Goal: Task Accomplishment & Management: Use online tool/utility

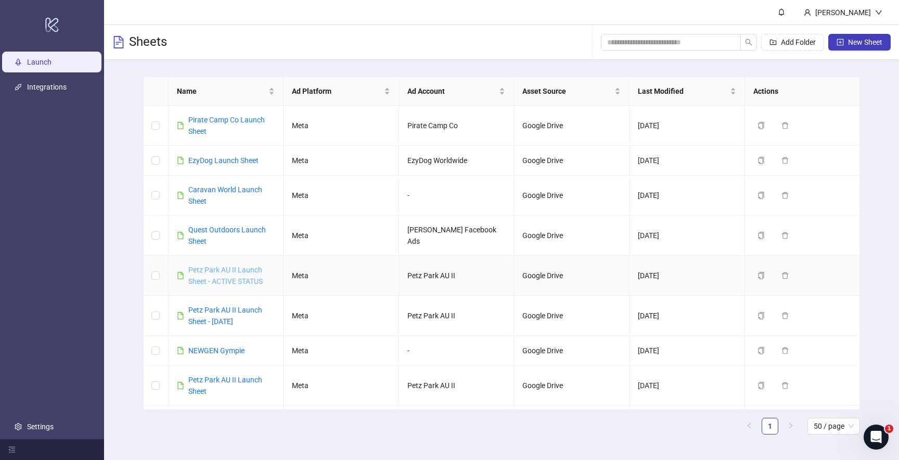
click at [226, 283] on link "Petz Park AU II Launch Sheet - ACTIVE STATUS" at bounding box center [225, 275] width 74 height 20
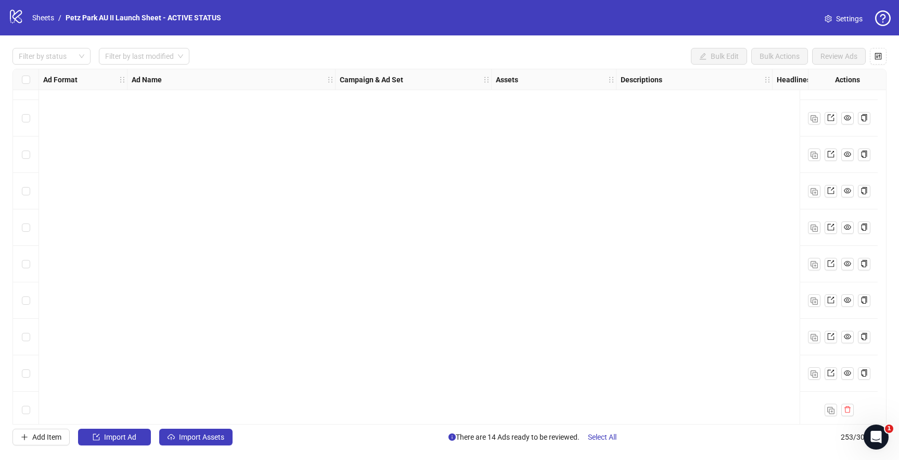
scroll to position [8887, 0]
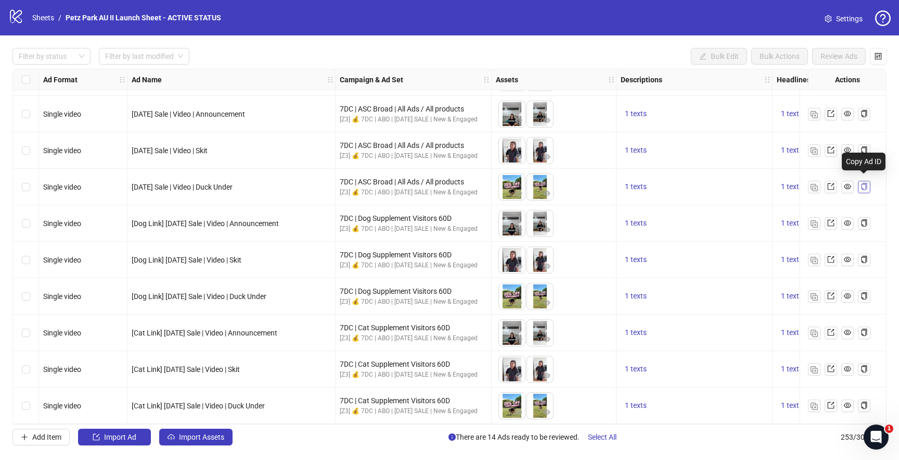
click at [864, 183] on icon "copy" at bounding box center [864, 186] width 7 height 7
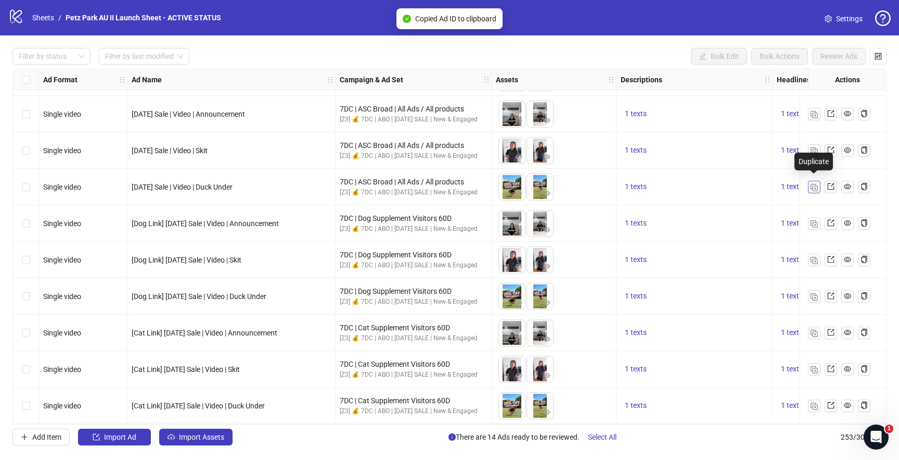
click at [812, 184] on img "button" at bounding box center [814, 187] width 7 height 7
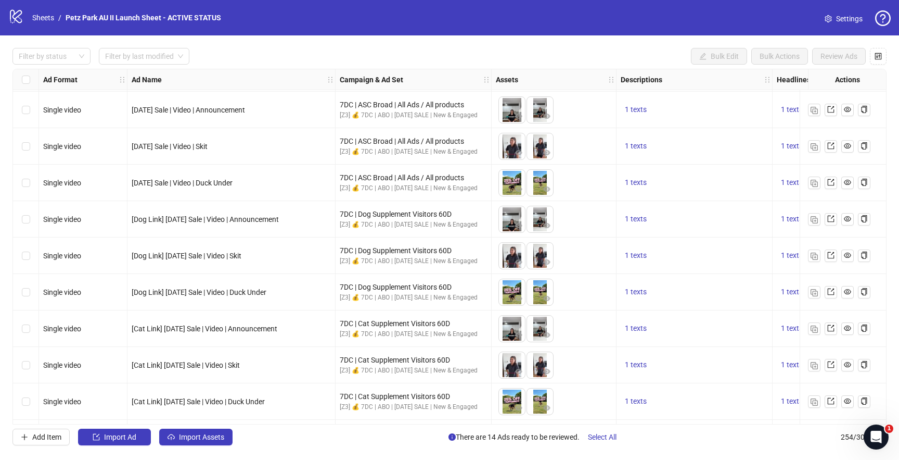
scroll to position [8924, 0]
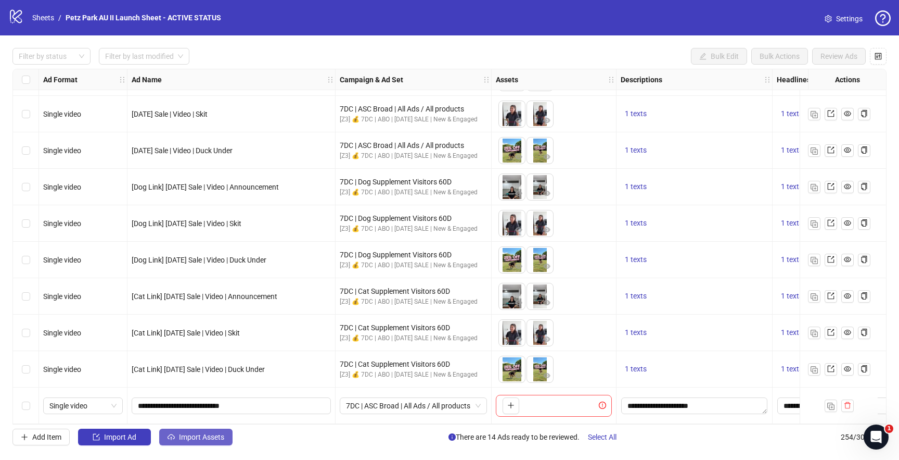
click at [187, 444] on button "Import Assets" at bounding box center [195, 436] width 73 height 17
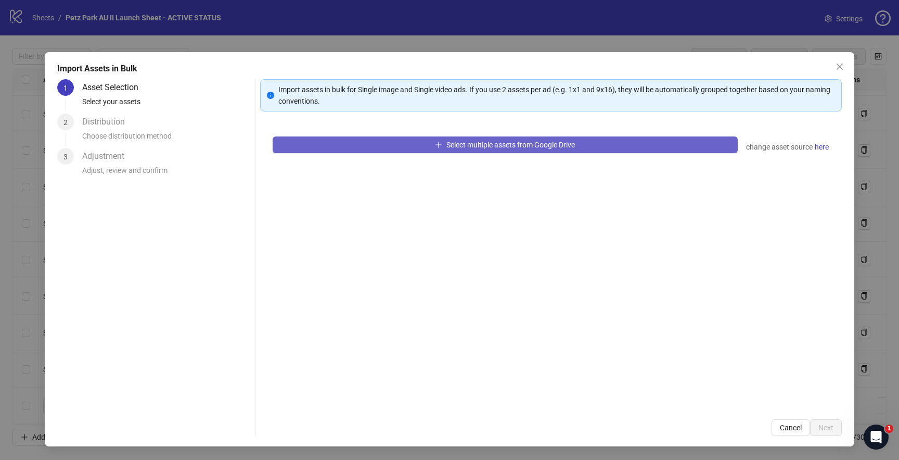
click at [390, 147] on button "Select multiple assets from Google Drive" at bounding box center [505, 144] width 465 height 17
click at [387, 144] on button "Select multiple assets from Google Drive" at bounding box center [505, 144] width 465 height 17
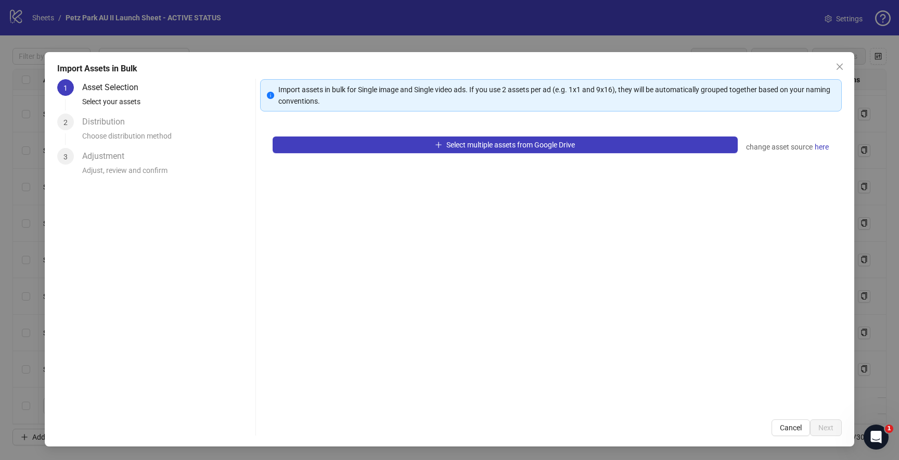
click at [388, 38] on div "Import Assets in Bulk 1 Asset Selection Select your assets 2 Distribution Choos…" at bounding box center [449, 230] width 899 height 460
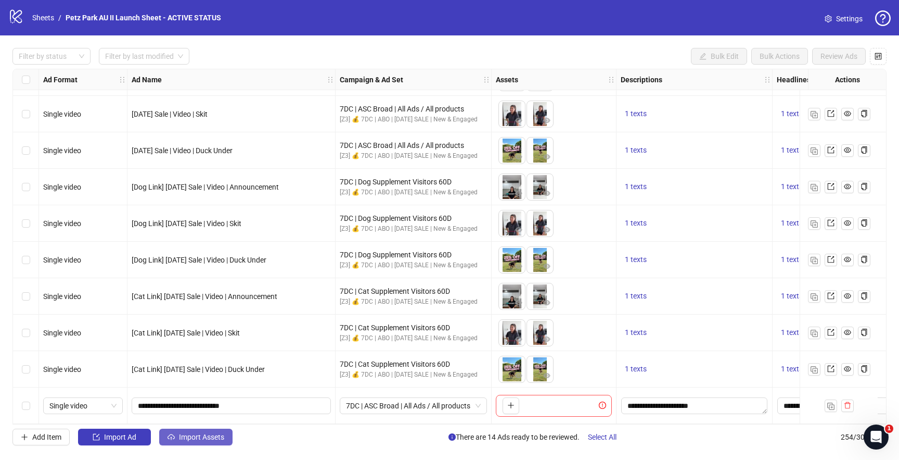
click at [174, 437] on icon "cloud-upload" at bounding box center [171, 436] width 7 height 7
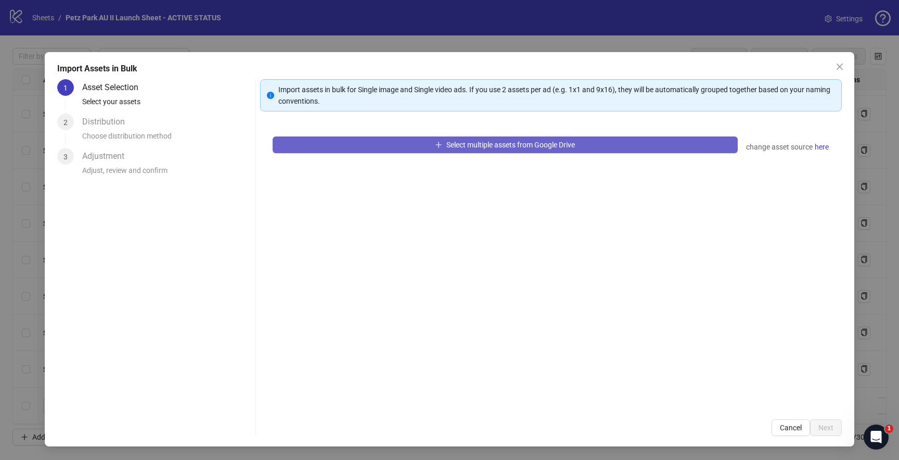
click at [395, 146] on button "Select multiple assets from Google Drive" at bounding box center [505, 144] width 465 height 17
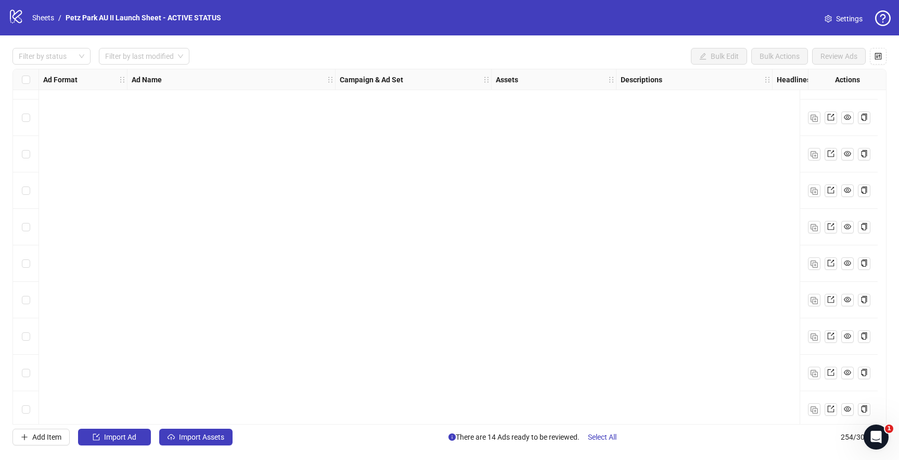
scroll to position [8924, 0]
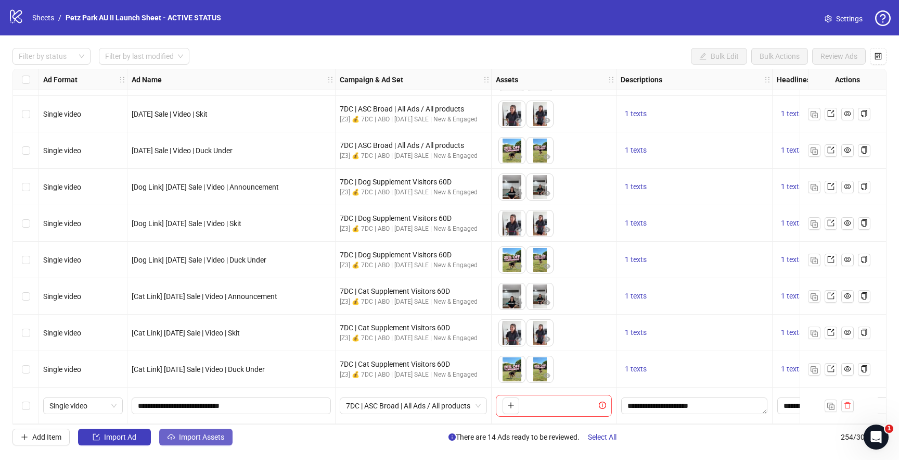
click at [215, 433] on span "Import Assets" at bounding box center [201, 436] width 45 height 8
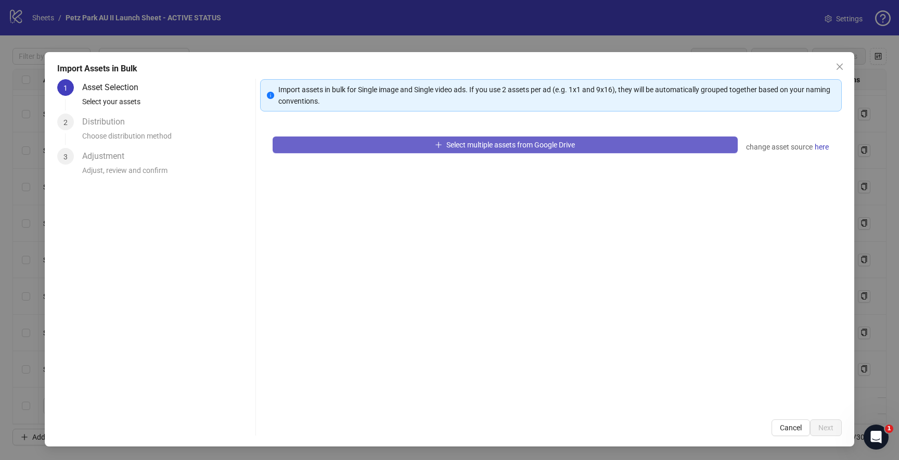
click at [403, 146] on button "Select multiple assets from Google Drive" at bounding box center [505, 144] width 465 height 17
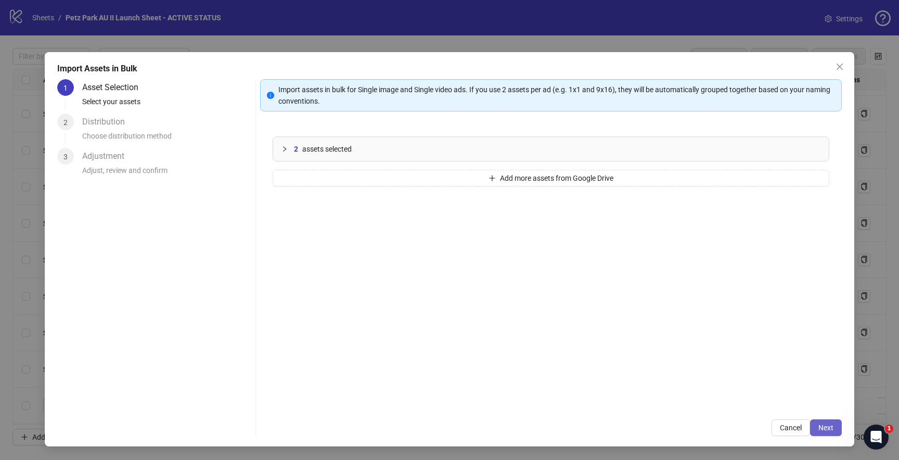
click at [812, 432] on button "Next" at bounding box center [826, 427] width 32 height 17
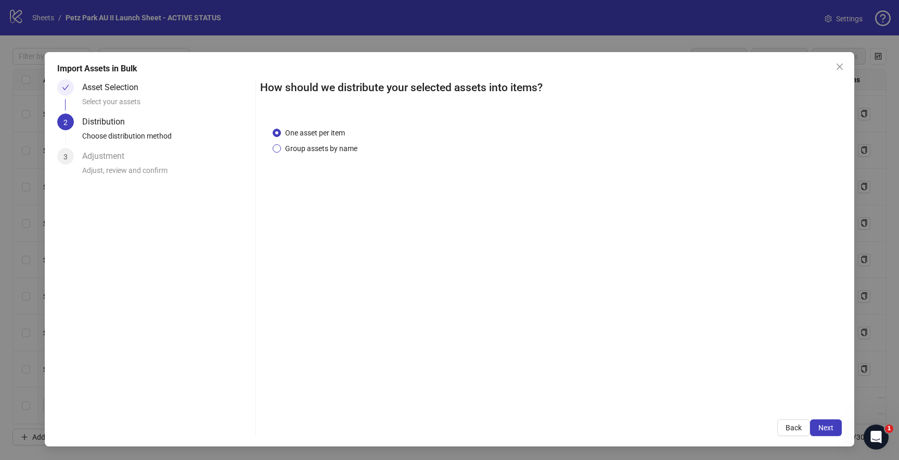
click at [326, 144] on span "Group assets by name" at bounding box center [321, 148] width 81 height 11
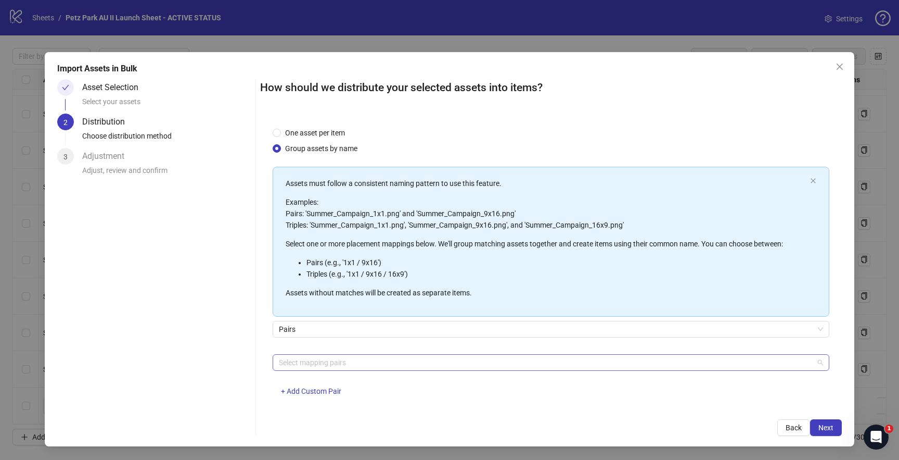
click at [311, 360] on div at bounding box center [546, 362] width 542 height 15
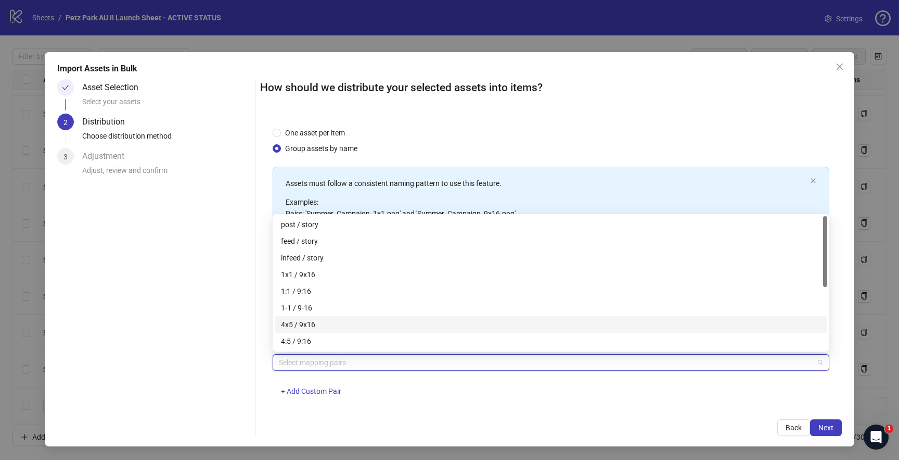
click at [322, 325] on div "4x5 / 9x16" at bounding box center [551, 324] width 540 height 11
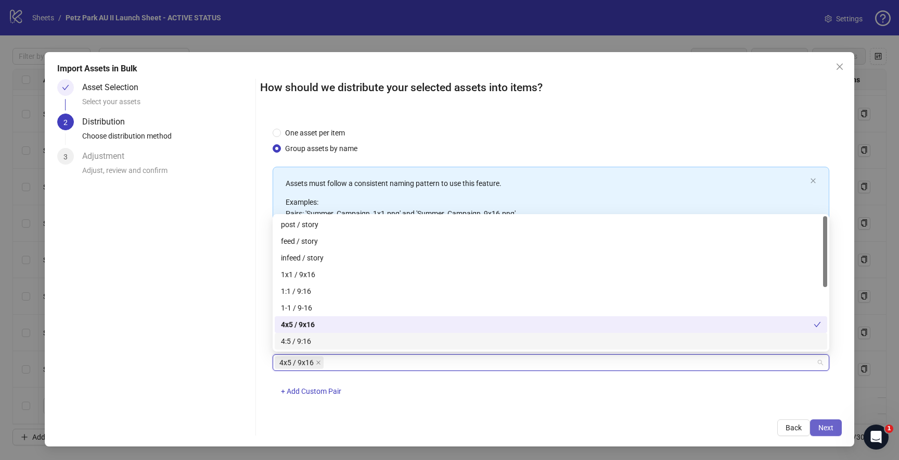
click at [817, 425] on button "Next" at bounding box center [826, 427] width 32 height 17
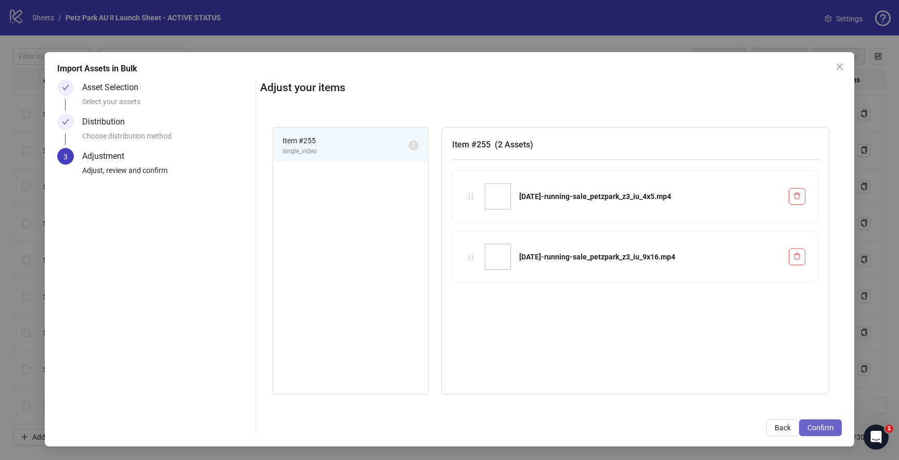
click at [832, 429] on span "Confirm" at bounding box center [821, 427] width 26 height 8
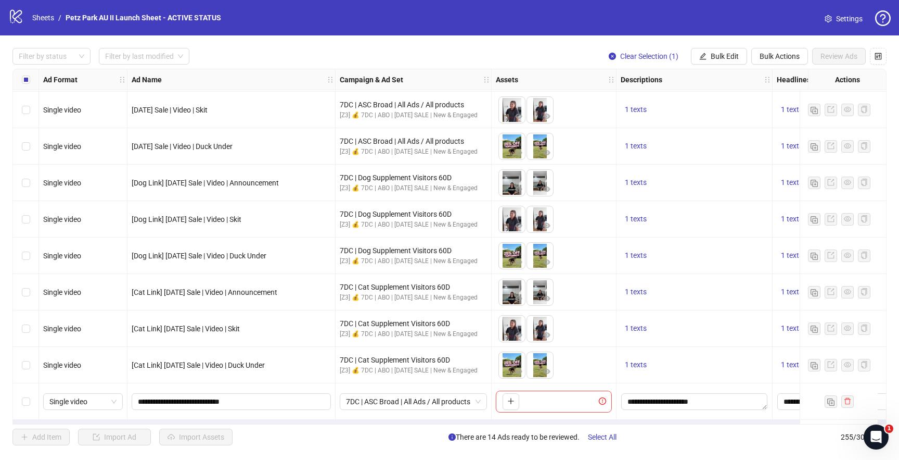
scroll to position [8960, 0]
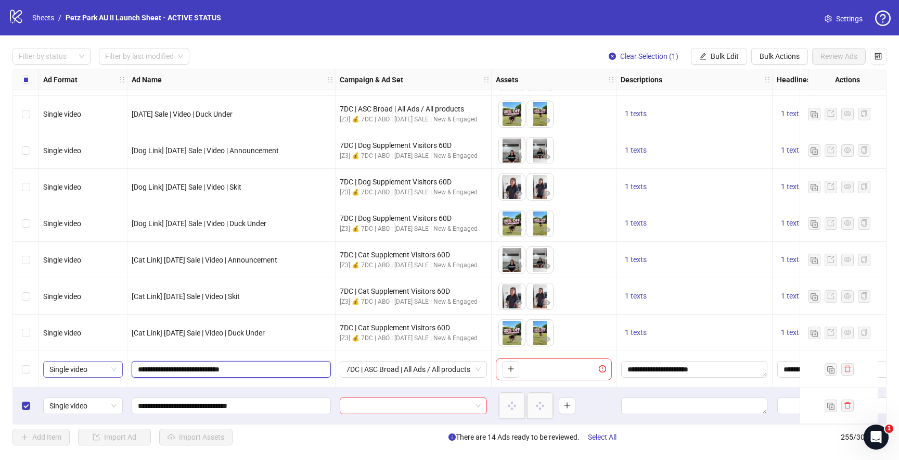
drag, startPoint x: 248, startPoint y: 363, endPoint x: 119, endPoint y: 360, distance: 129.6
click at [188, 400] on input "**********" at bounding box center [230, 405] width 185 height 11
paste input "text"
drag, startPoint x: 249, startPoint y: 404, endPoint x: 206, endPoint y: 401, distance: 42.8
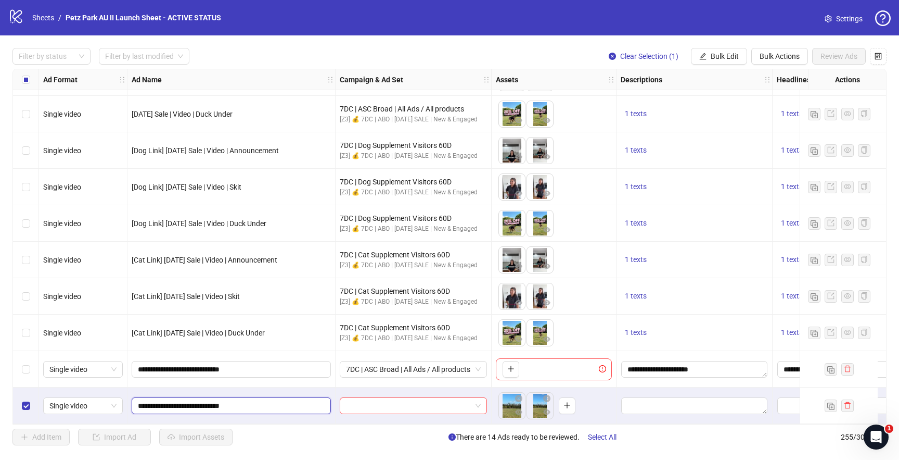
click at [206, 401] on input "**********" at bounding box center [230, 405] width 185 height 11
type input "**********"
click at [15, 365] on div "Select row 254" at bounding box center [26, 369] width 26 height 36
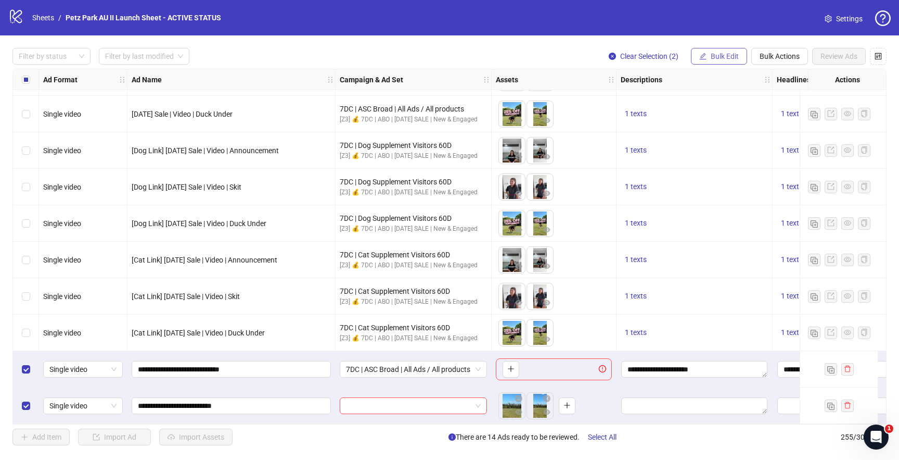
click at [736, 58] on span "Bulk Edit" at bounding box center [725, 56] width 28 height 8
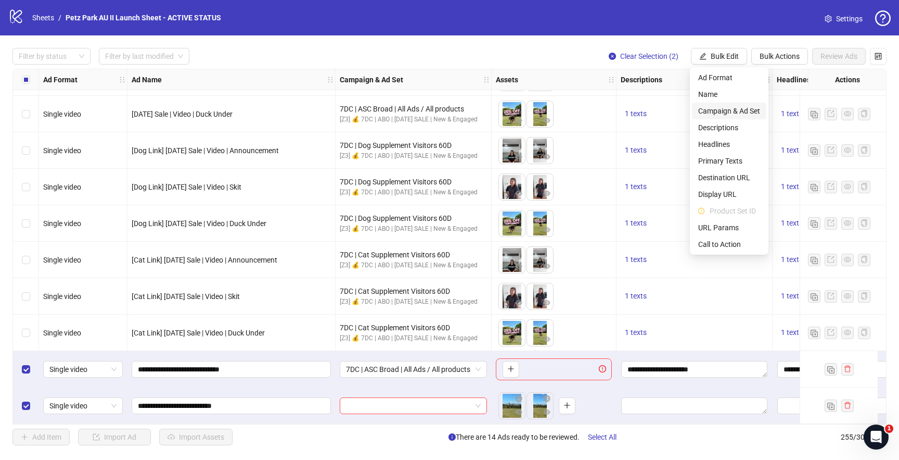
click at [724, 112] on span "Campaign & Ad Set" at bounding box center [729, 110] width 62 height 11
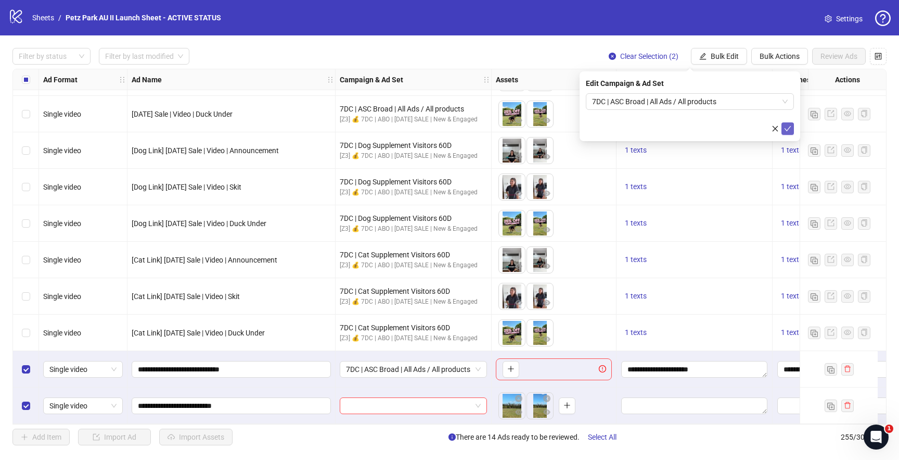
click at [788, 125] on icon "check" at bounding box center [787, 128] width 7 height 7
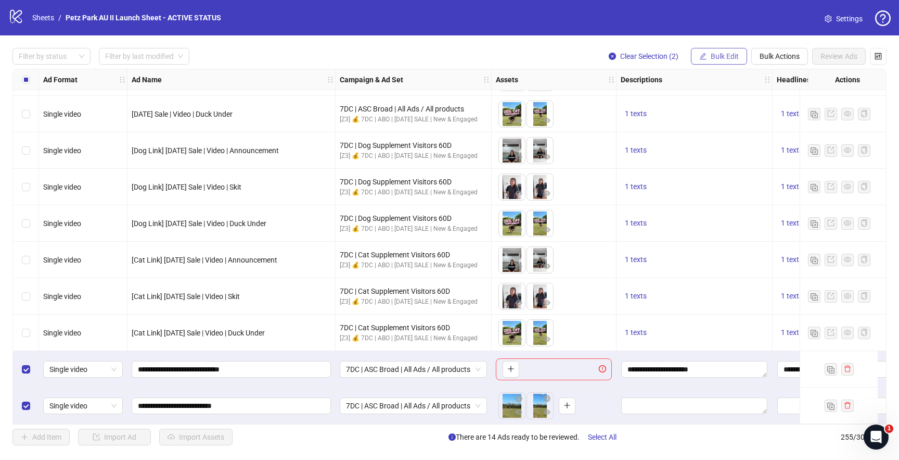
click at [727, 61] on button "Bulk Edit" at bounding box center [719, 56] width 56 height 17
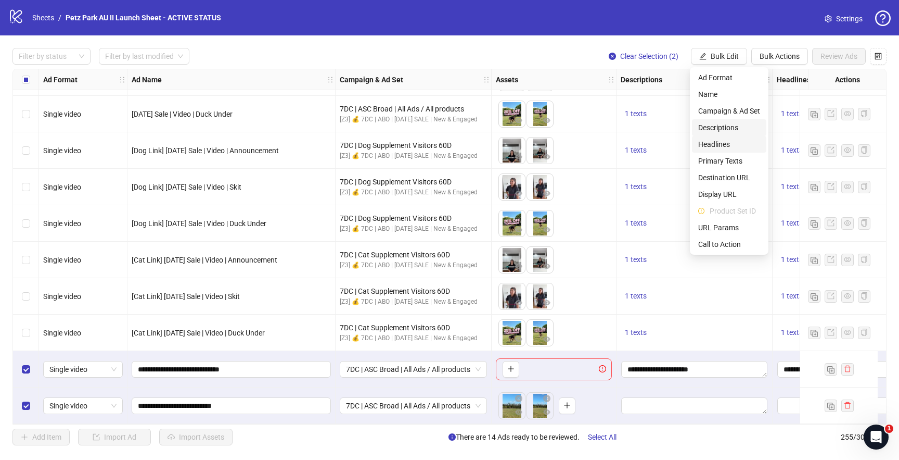
click at [722, 136] on li "Headlines" at bounding box center [729, 144] width 74 height 17
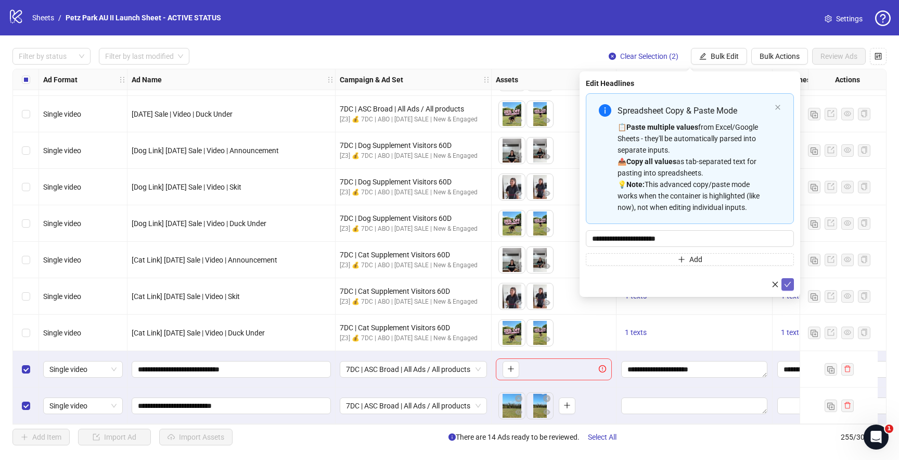
click at [784, 283] on icon "check" at bounding box center [787, 284] width 7 height 7
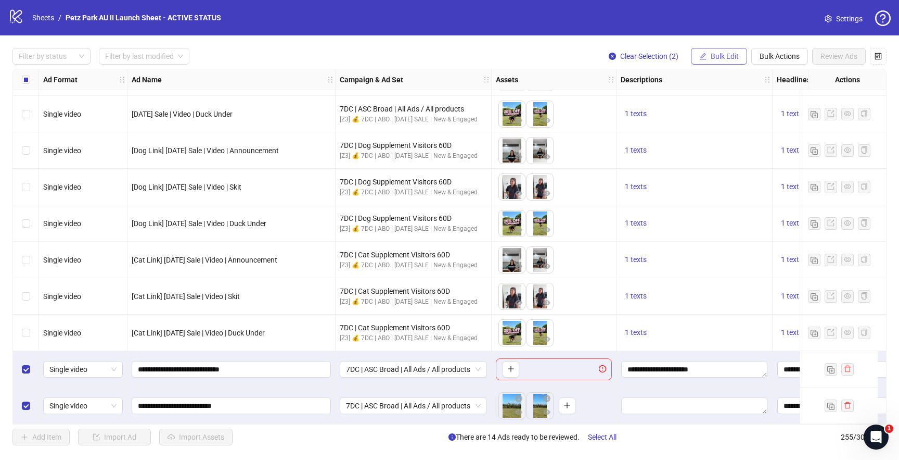
click at [715, 54] on span "Bulk Edit" at bounding box center [725, 56] width 28 height 8
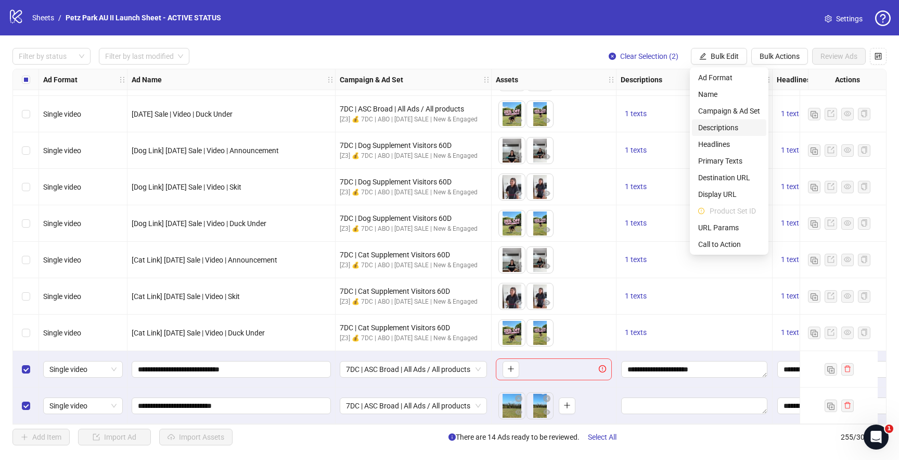
click at [721, 126] on span "Descriptions" at bounding box center [729, 127] width 62 height 11
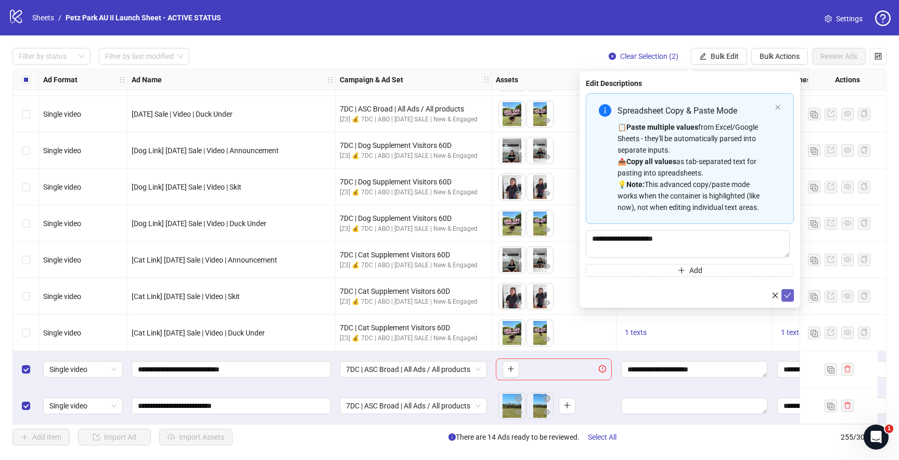
click at [788, 290] on button "submit" at bounding box center [788, 295] width 12 height 12
click at [716, 59] on span "Bulk Edit" at bounding box center [725, 56] width 28 height 8
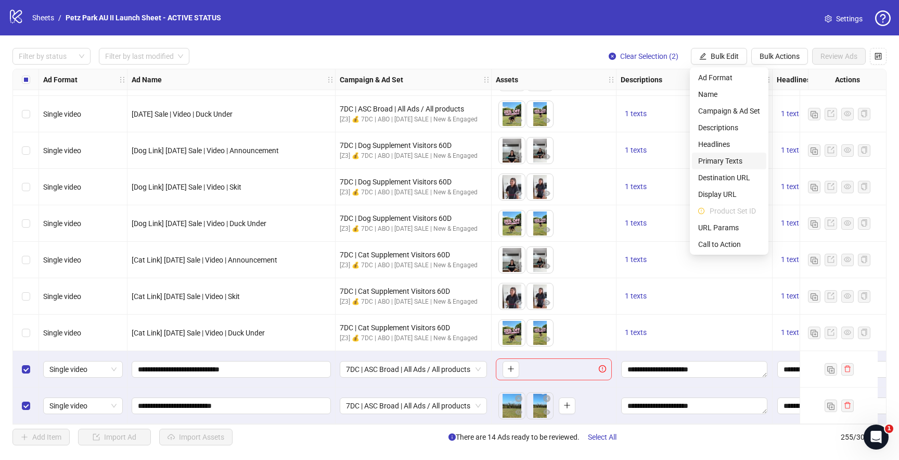
click at [728, 158] on span "Primary Texts" at bounding box center [729, 160] width 62 height 11
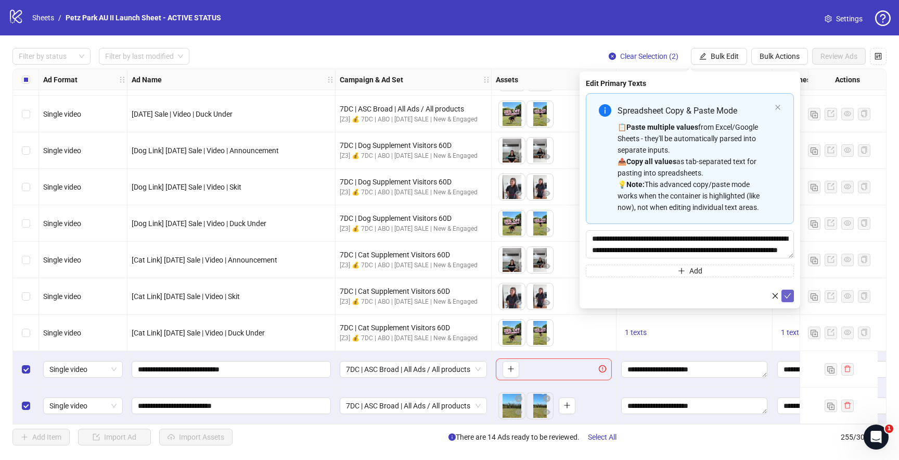
click at [787, 301] on button "submit" at bounding box center [788, 295] width 12 height 12
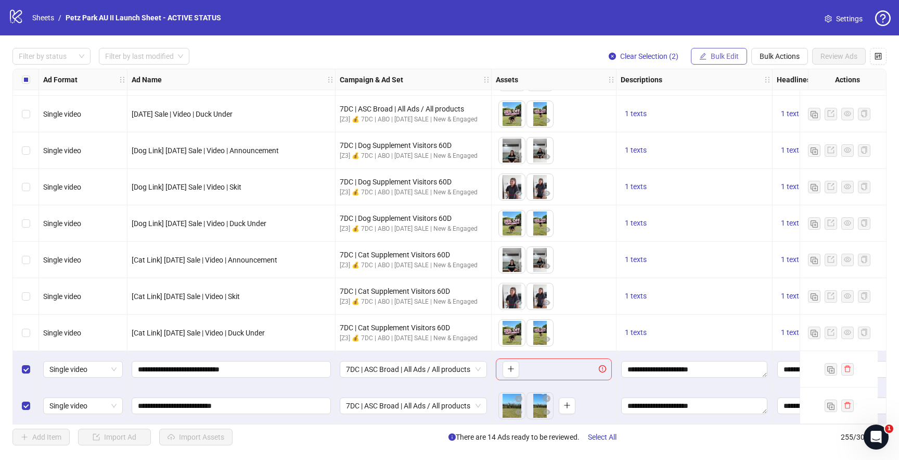
click at [730, 59] on span "Bulk Edit" at bounding box center [725, 56] width 28 height 8
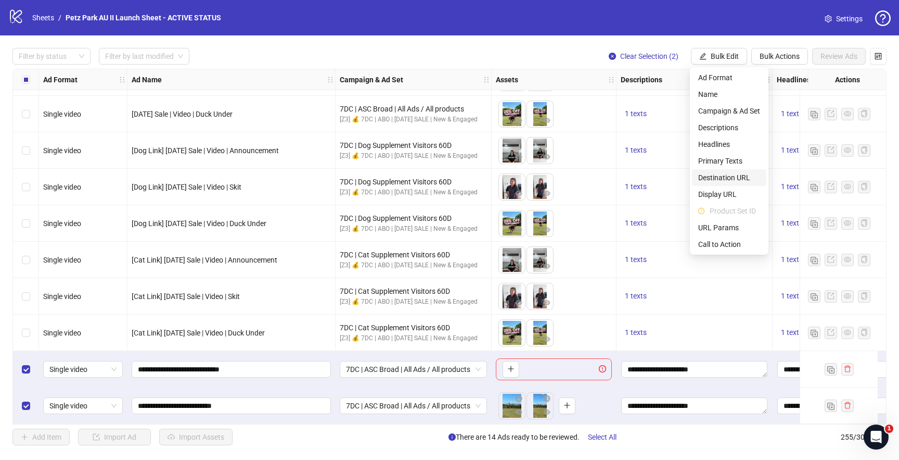
click at [729, 180] on span "Destination URL" at bounding box center [729, 177] width 62 height 11
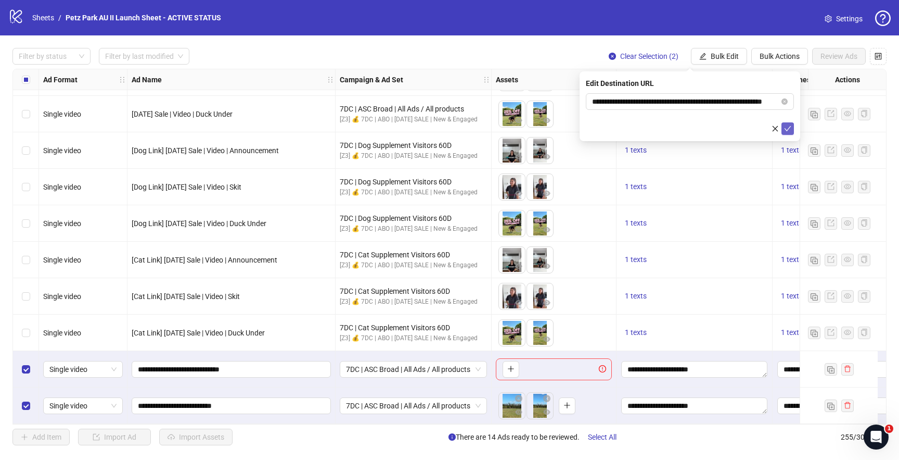
click at [789, 125] on icon "check" at bounding box center [787, 128] width 7 height 7
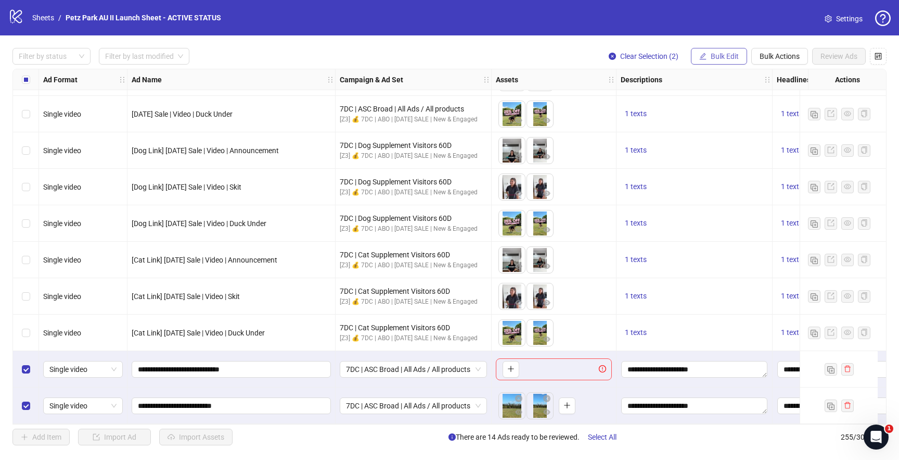
click at [737, 57] on span "Bulk Edit" at bounding box center [725, 56] width 28 height 8
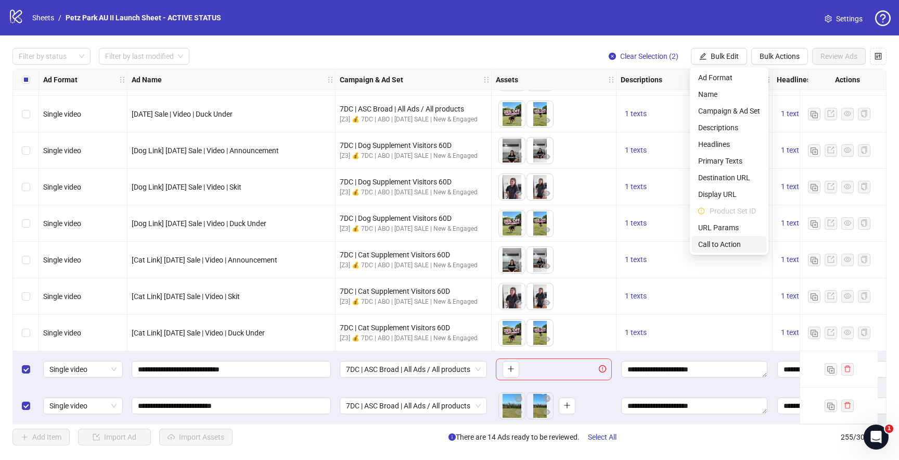
click at [713, 237] on li "Call to Action" at bounding box center [729, 244] width 74 height 17
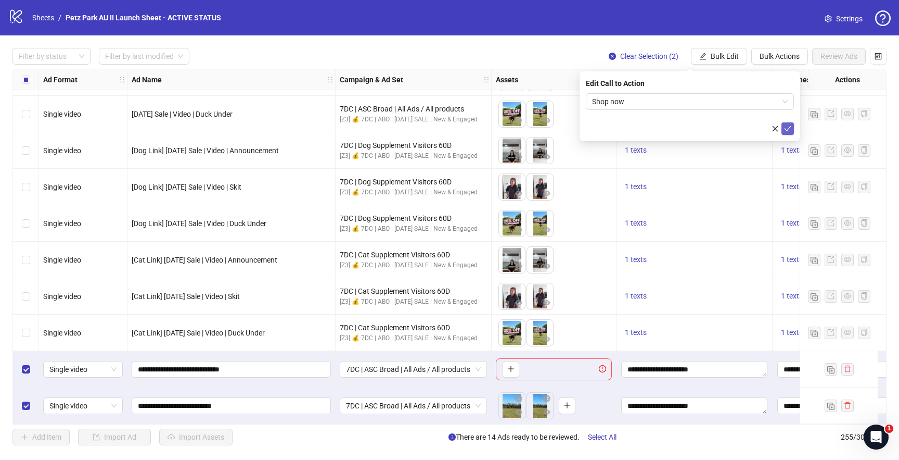
click at [787, 125] on icon "check" at bounding box center [787, 128] width 7 height 7
click at [31, 364] on div "Select row 254" at bounding box center [26, 369] width 26 height 36
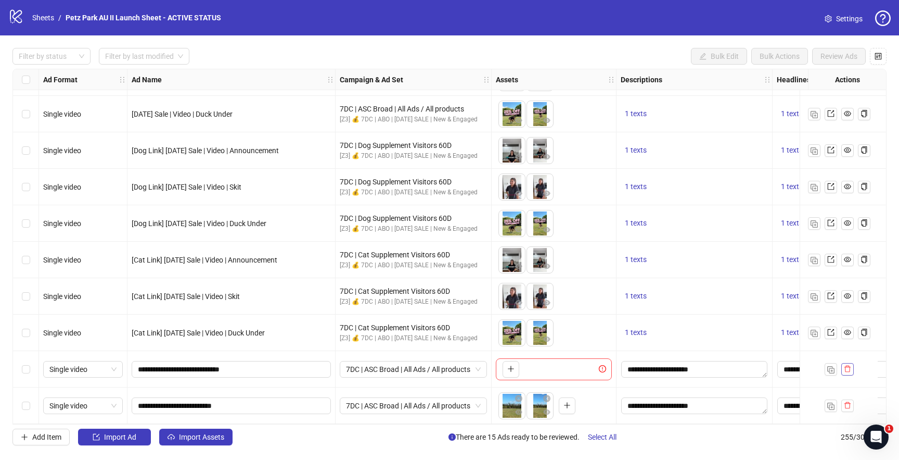
click at [848, 365] on icon "delete" at bounding box center [848, 368] width 6 height 7
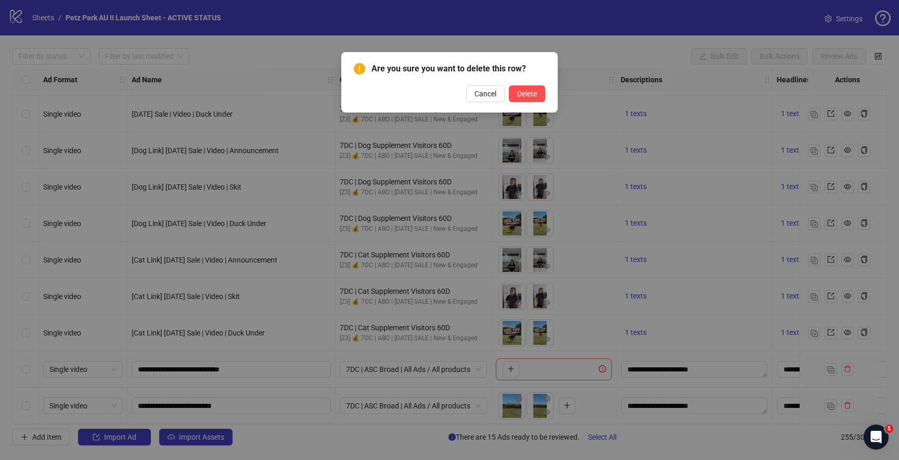
click at [527, 103] on div "Are you sure you want to delete this row? Cancel Delete" at bounding box center [449, 82] width 216 height 60
click at [527, 97] on span "Delete" at bounding box center [527, 94] width 20 height 8
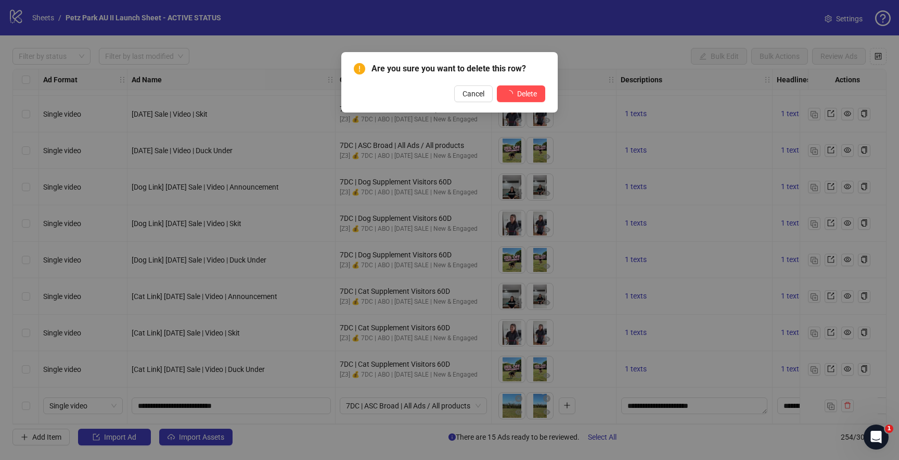
scroll to position [8924, 0]
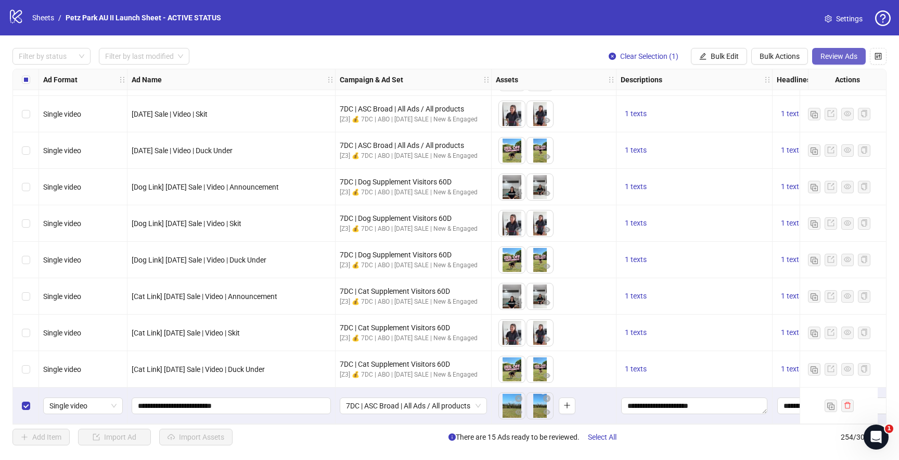
click at [824, 60] on span "Review Ads" at bounding box center [839, 56] width 37 height 8
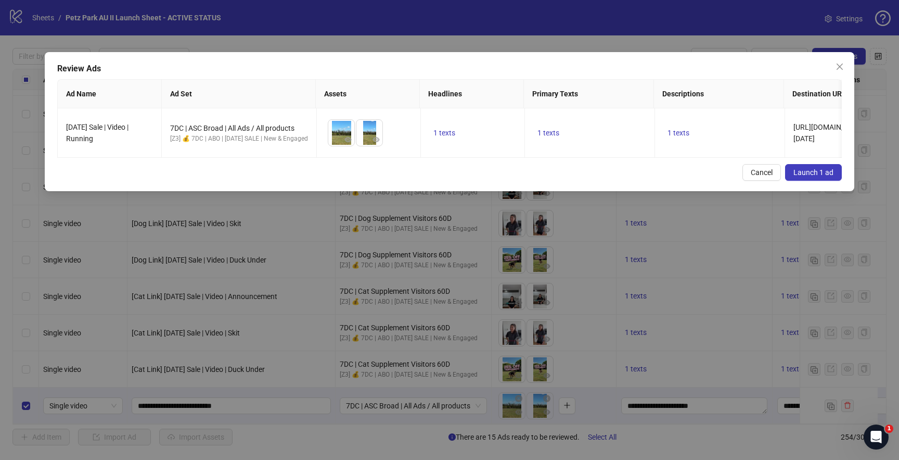
click at [823, 165] on button "Launch 1 ad" at bounding box center [813, 172] width 57 height 17
